Goal: Information Seeking & Learning: Learn about a topic

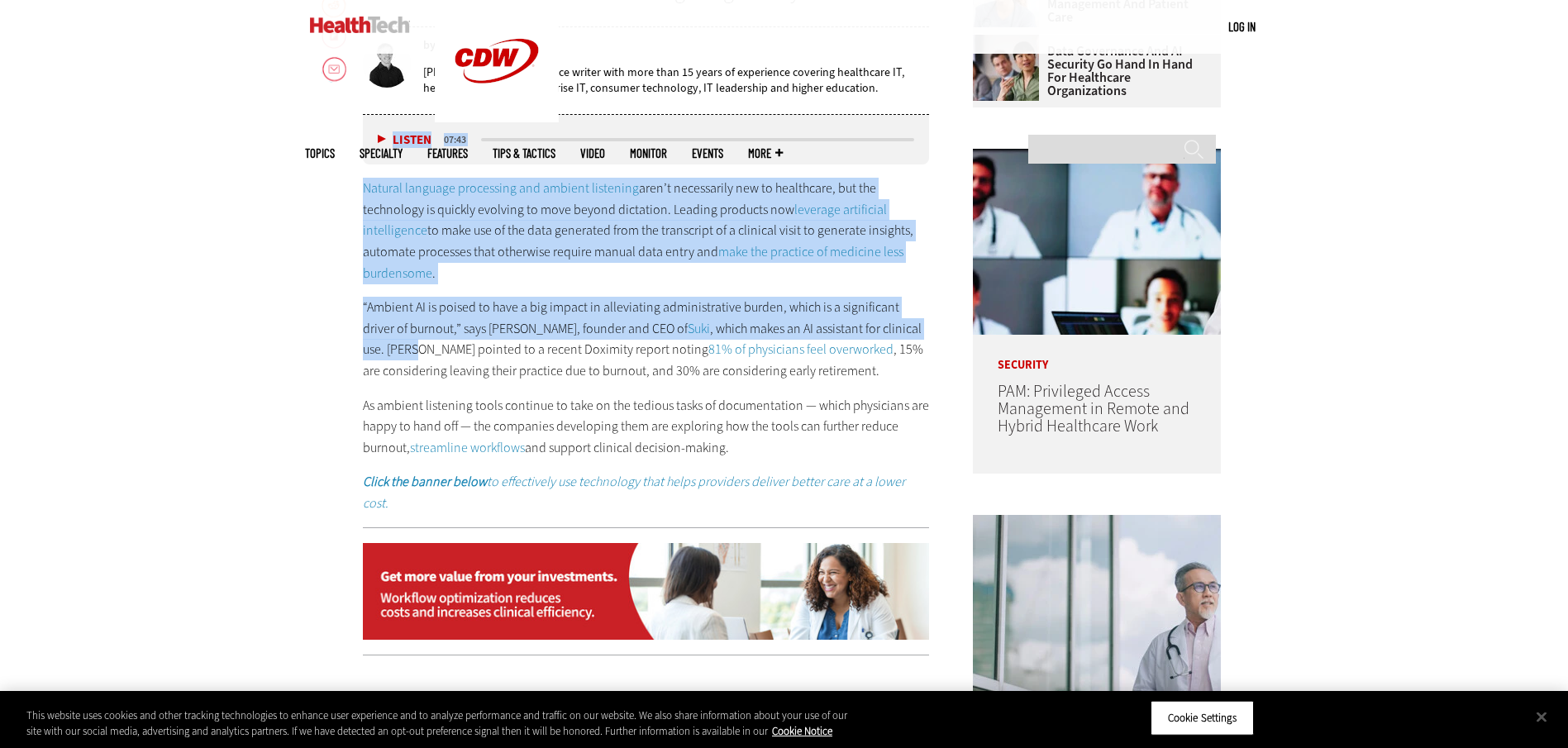
drag, startPoint x: 181, startPoint y: 129, endPoint x: -859, endPoint y: 342, distance: 1061.6
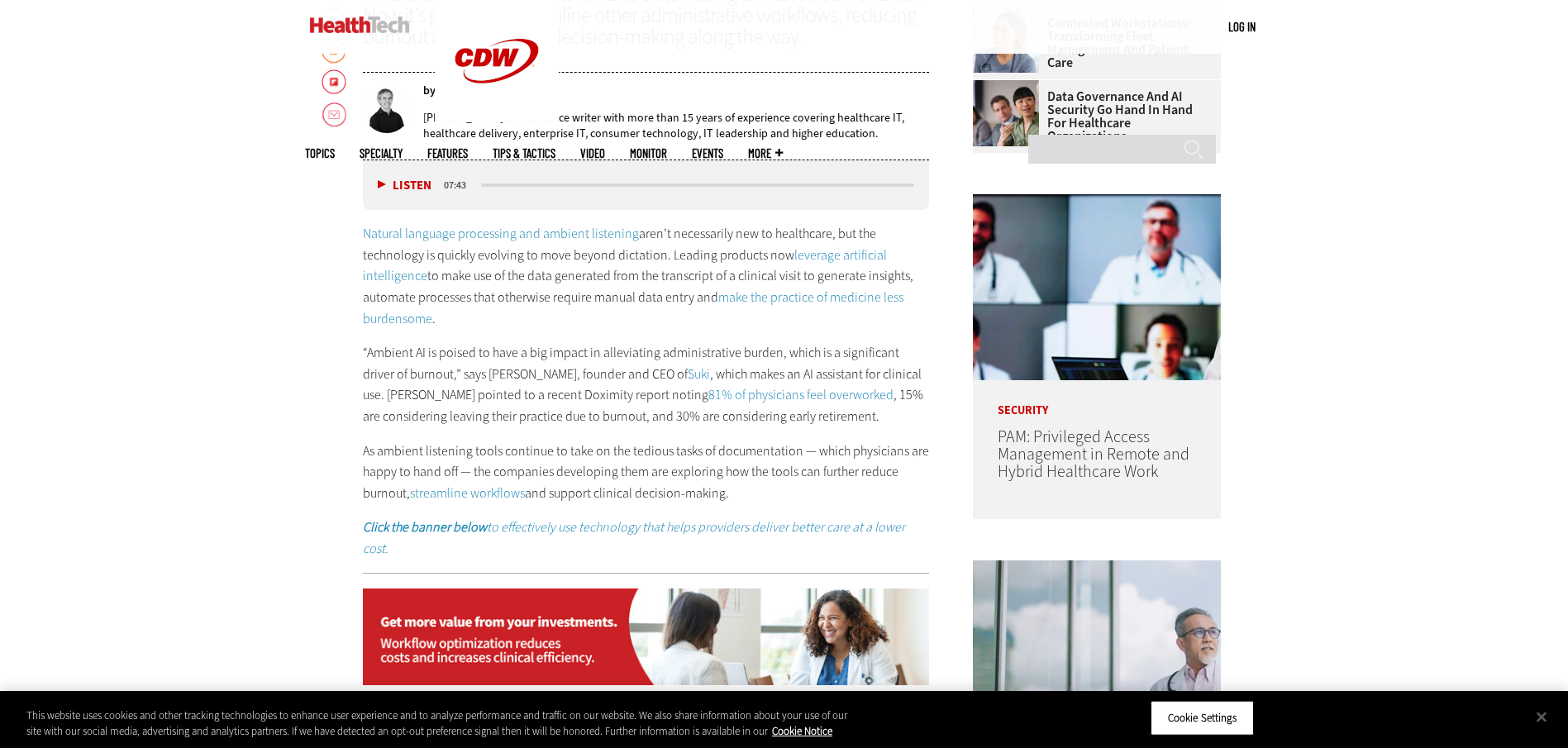
scroll to position [779, 0]
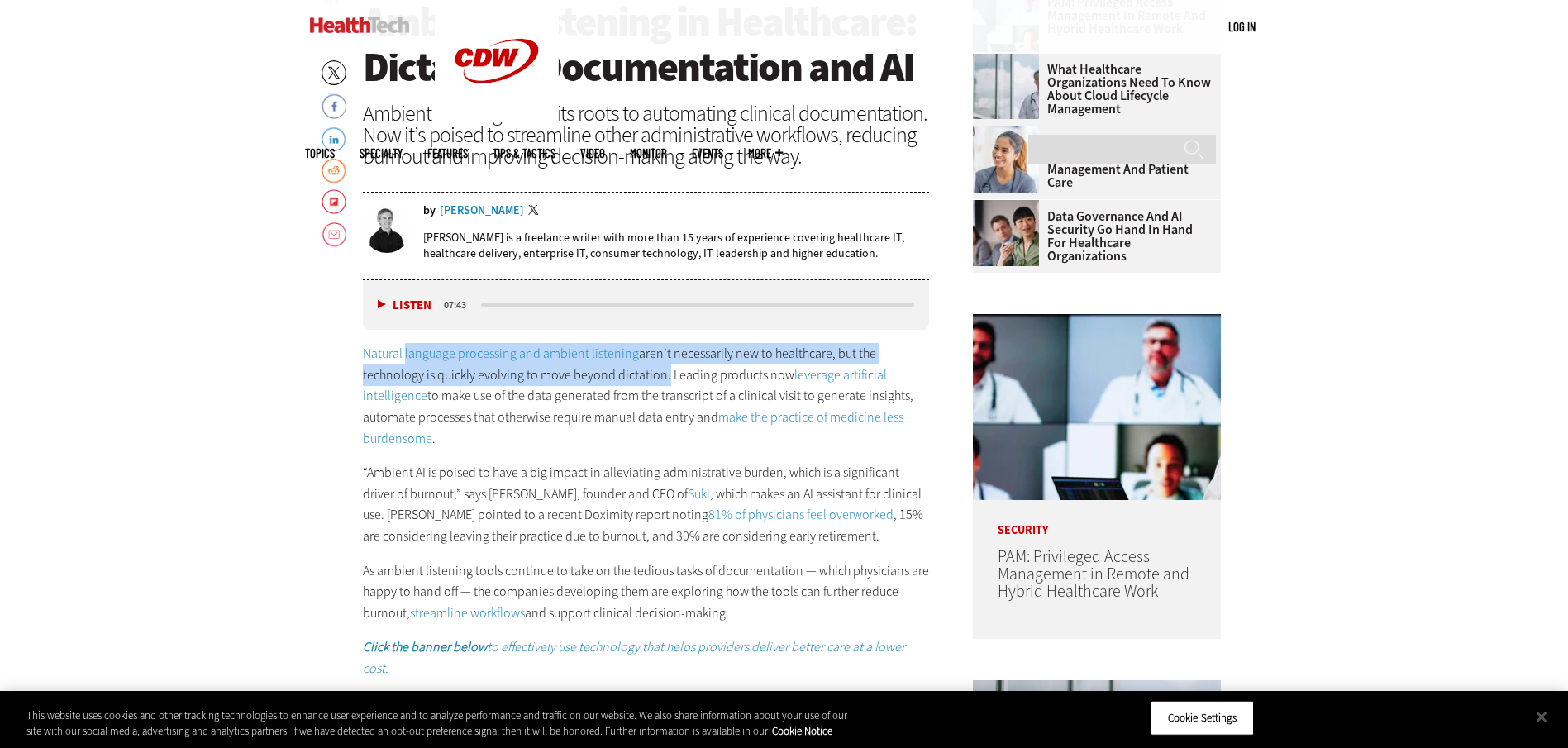
drag, startPoint x: 661, startPoint y: 377, endPoint x: 403, endPoint y: 348, distance: 259.6
click at [403, 348] on p "Natural language processing and ambient listening aren’t necessarily new to hea…" at bounding box center [646, 396] width 567 height 106
copy p "language processing and ambient listening aren’t necessarily new to healthcare,…"
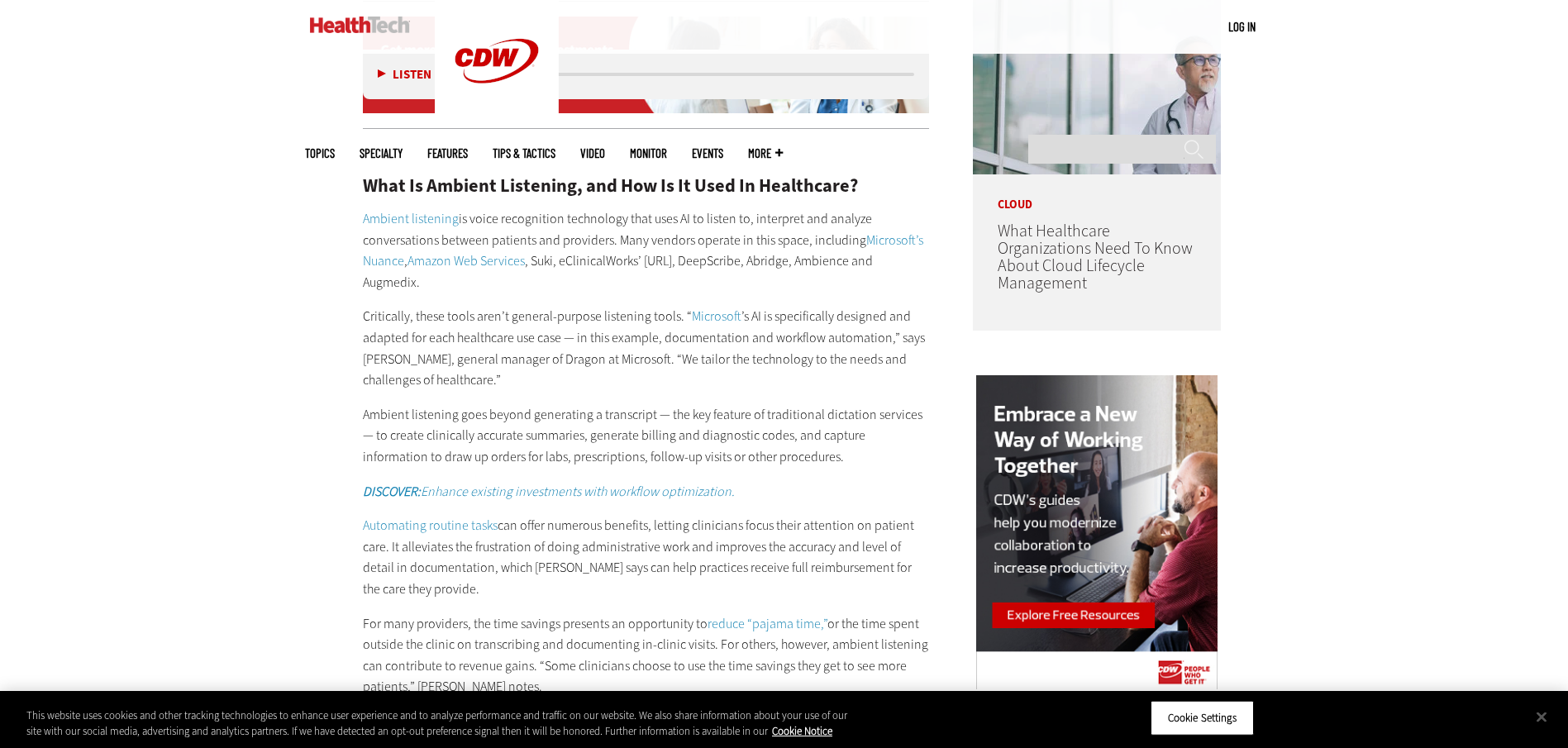
scroll to position [1522, 0]
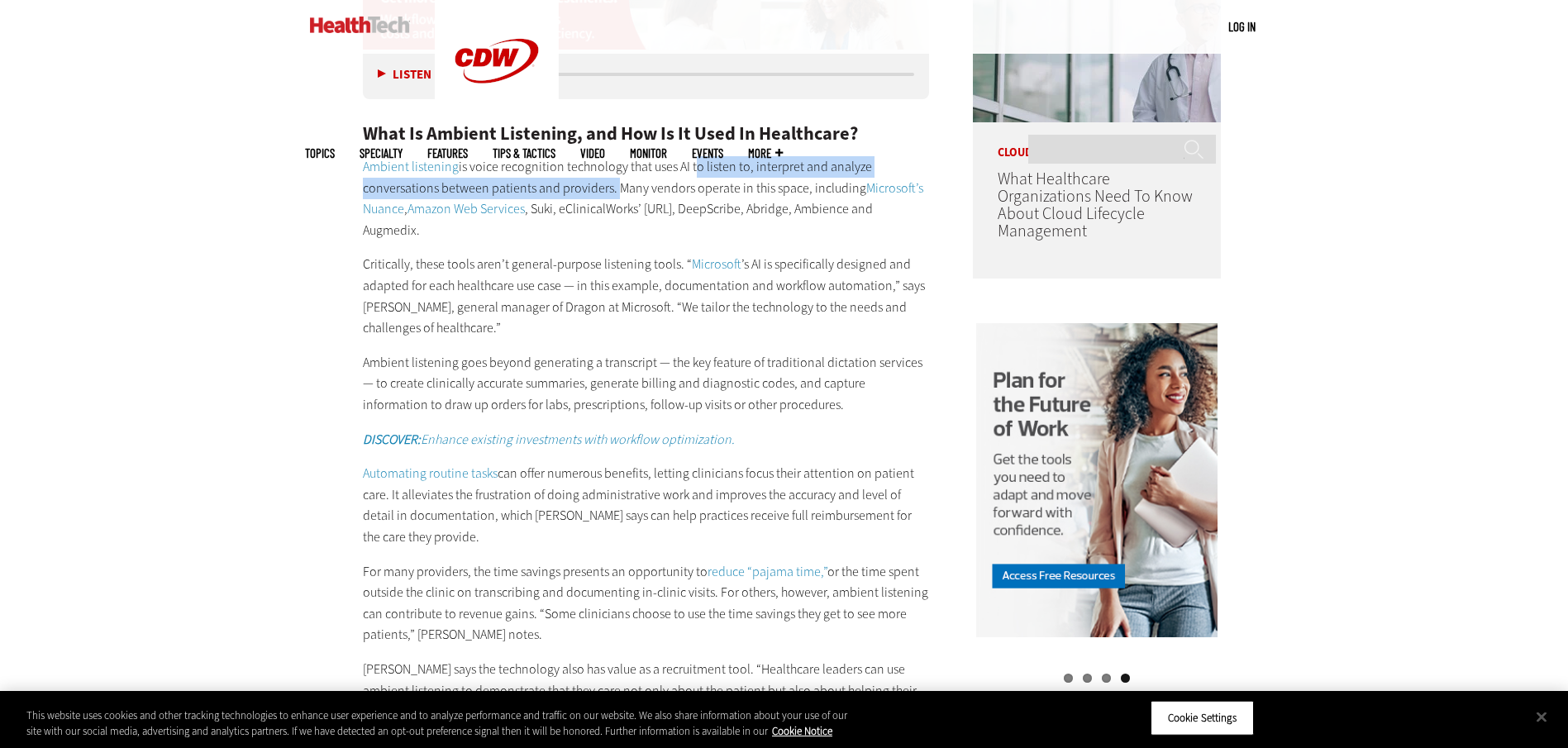
drag, startPoint x: 692, startPoint y: 144, endPoint x: 612, endPoint y: 164, distance: 82.5
click at [612, 164] on p "Ambient listening is voice recognition technology that uses AI to listen to, in…" at bounding box center [646, 198] width 567 height 84
copy p "to listen to, interpret and analyze conversations between patients and provider…"
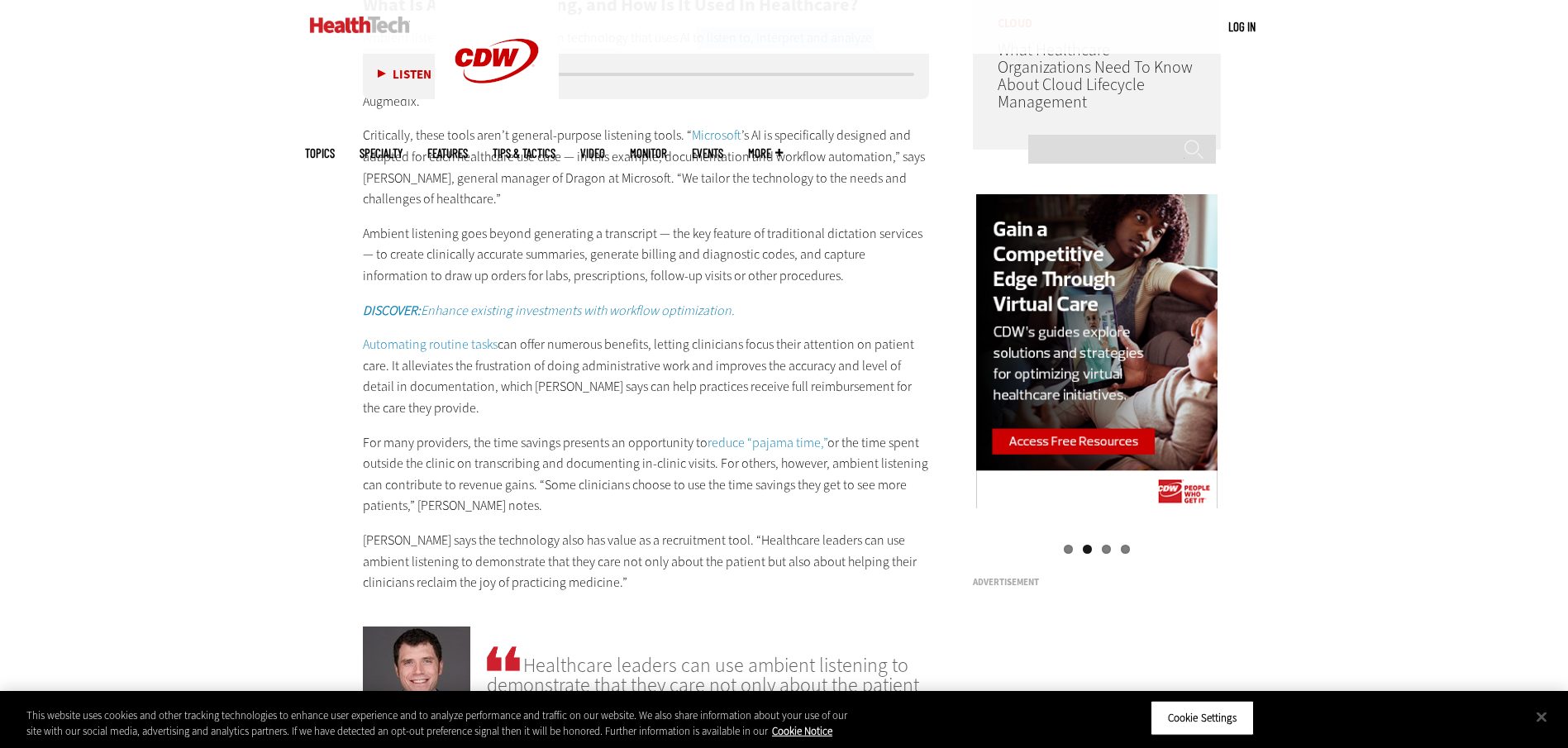
scroll to position [1688, 0]
